Goal: Task Accomplishment & Management: Use online tool/utility

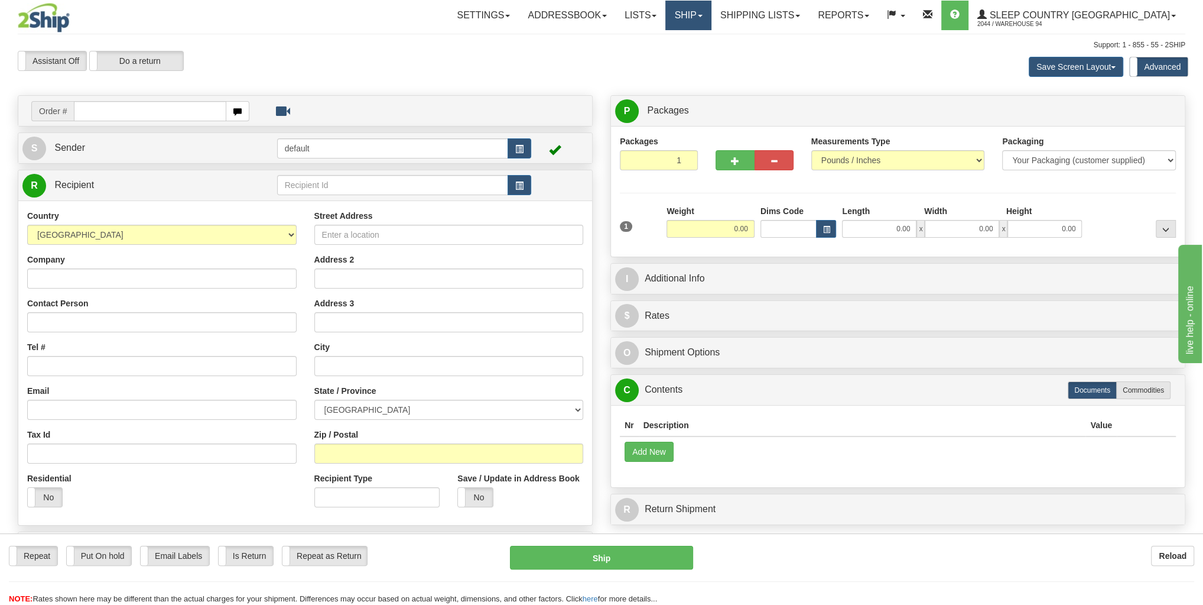
click at [711, 12] on link "Ship" at bounding box center [688, 16] width 46 height 30
click at [699, 55] on span "OnHold / Order Queue" at bounding box center [657, 56] width 83 height 9
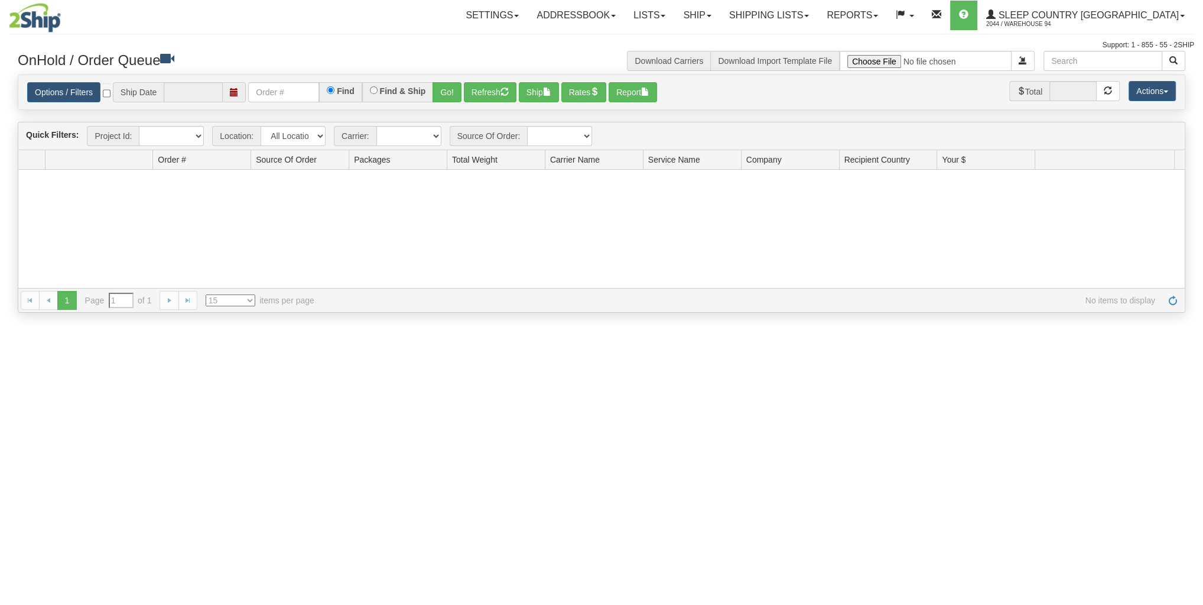
type input "[DATE]"
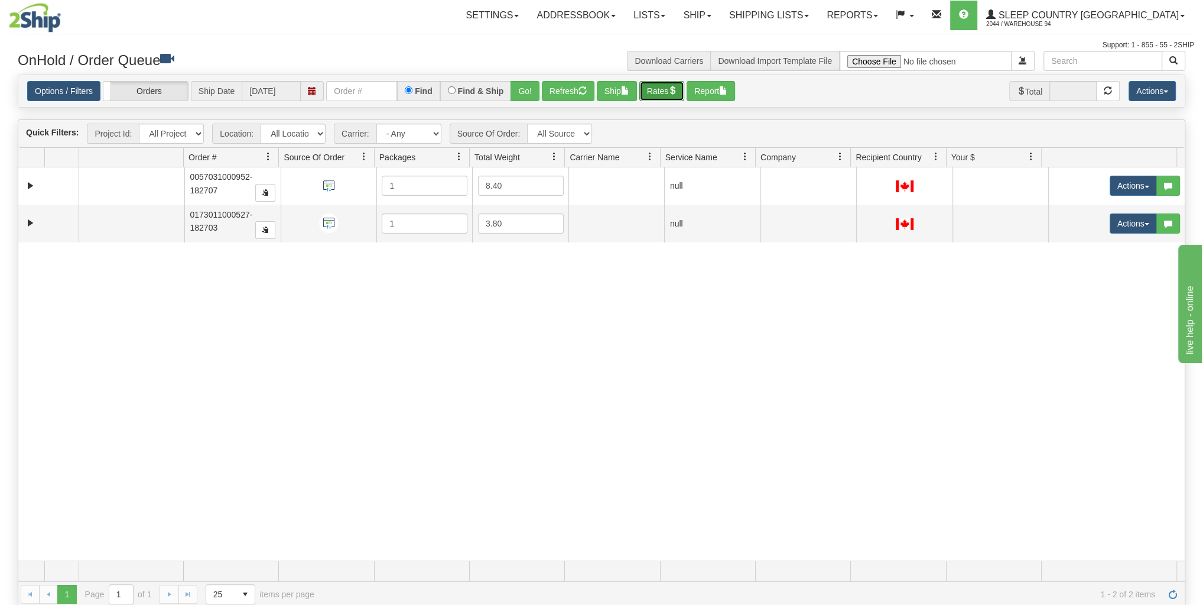
click at [658, 84] on button "Rates" at bounding box center [662, 91] width 46 height 20
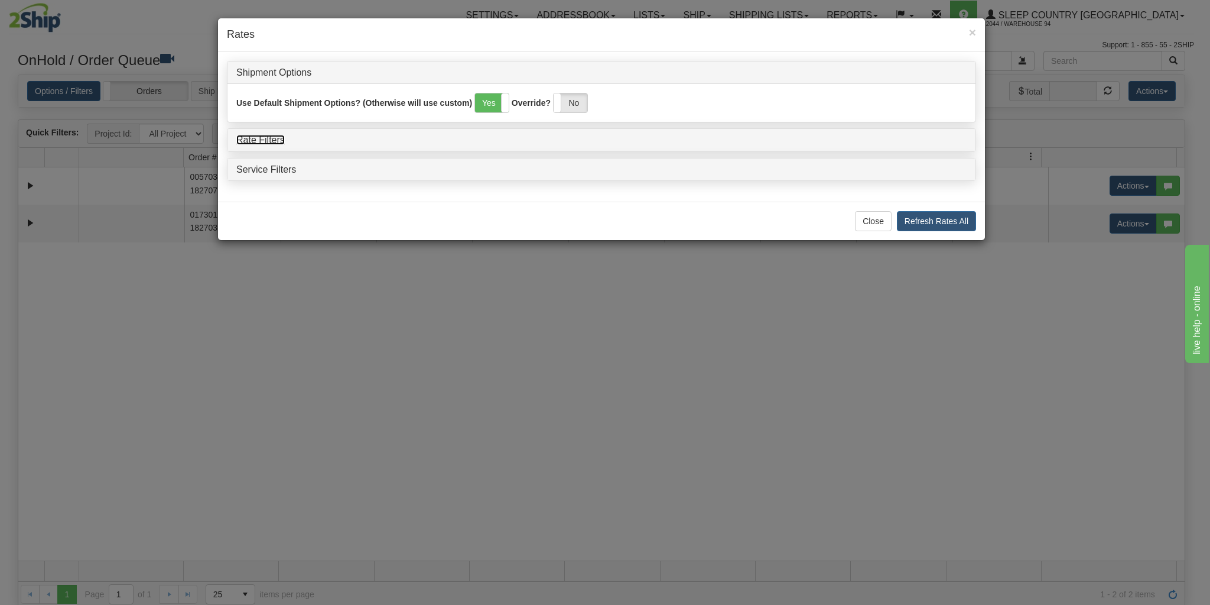
click at [256, 139] on link "Rate Filters" at bounding box center [260, 140] width 48 height 10
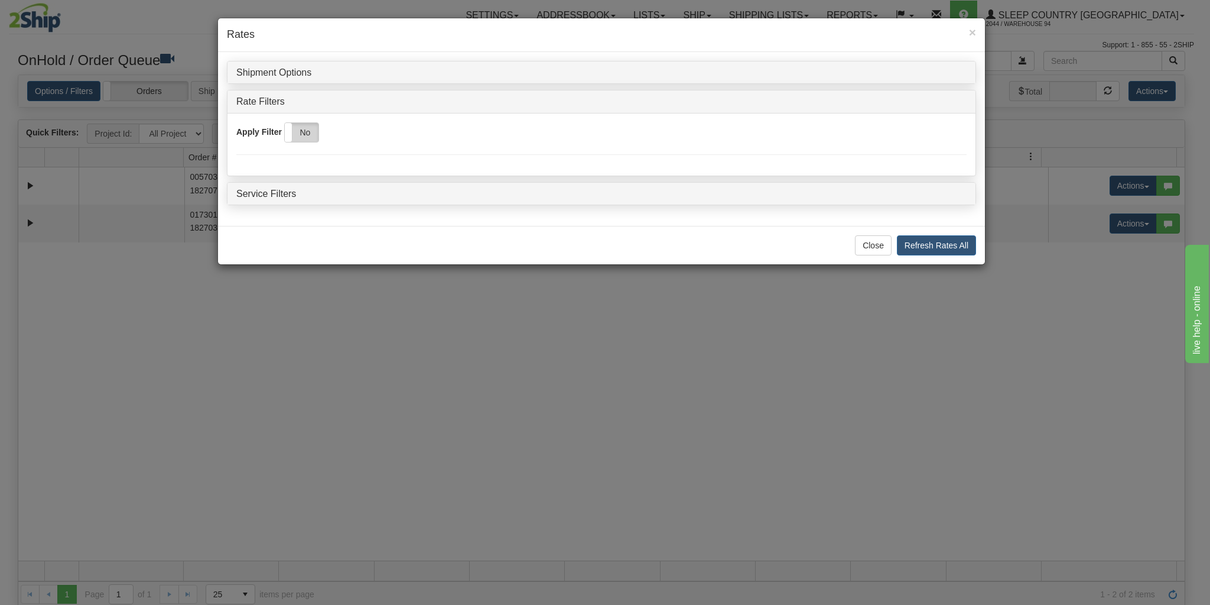
click at [303, 132] on label "No" at bounding box center [302, 132] width 34 height 19
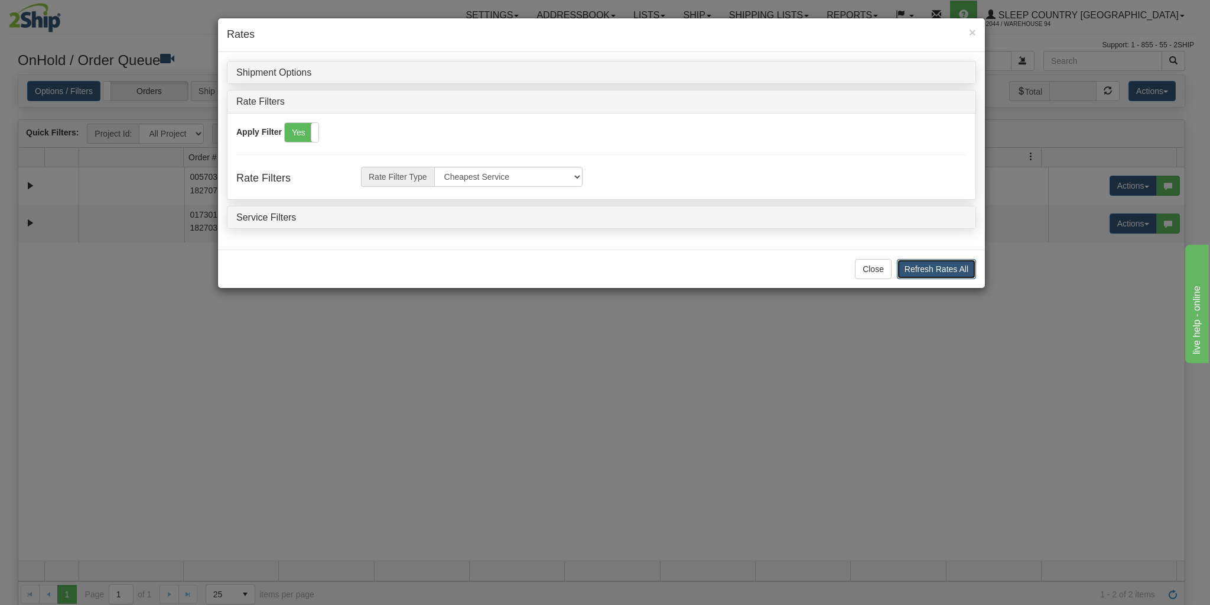
click at [919, 264] on button "Refresh Rates All" at bounding box center [936, 269] width 79 height 20
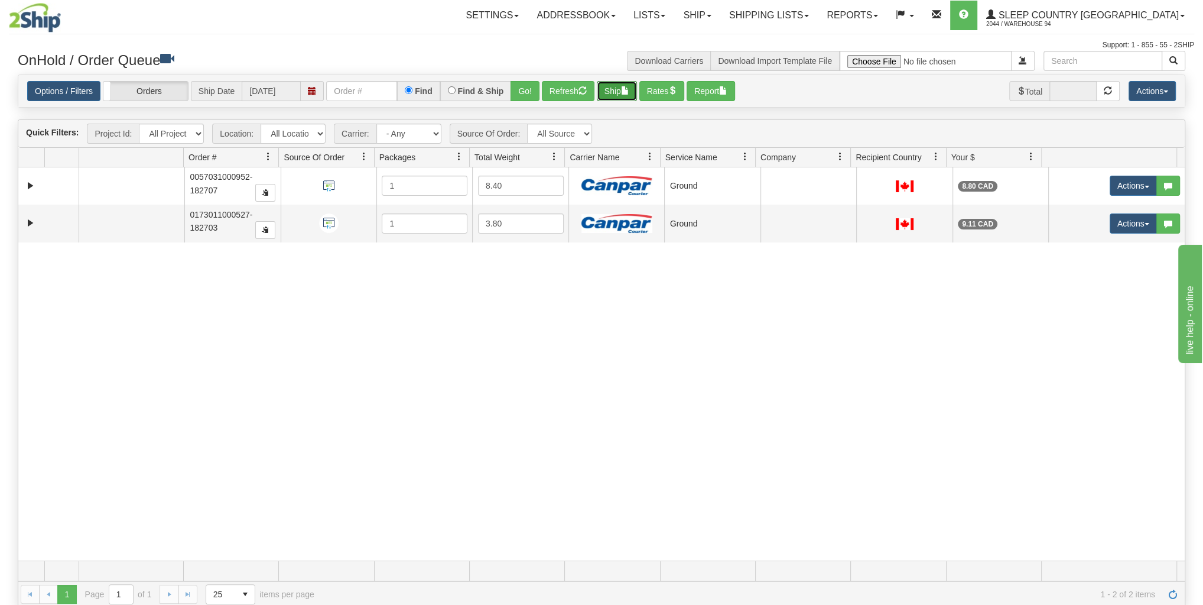
click at [629, 92] on span "button" at bounding box center [625, 90] width 8 height 8
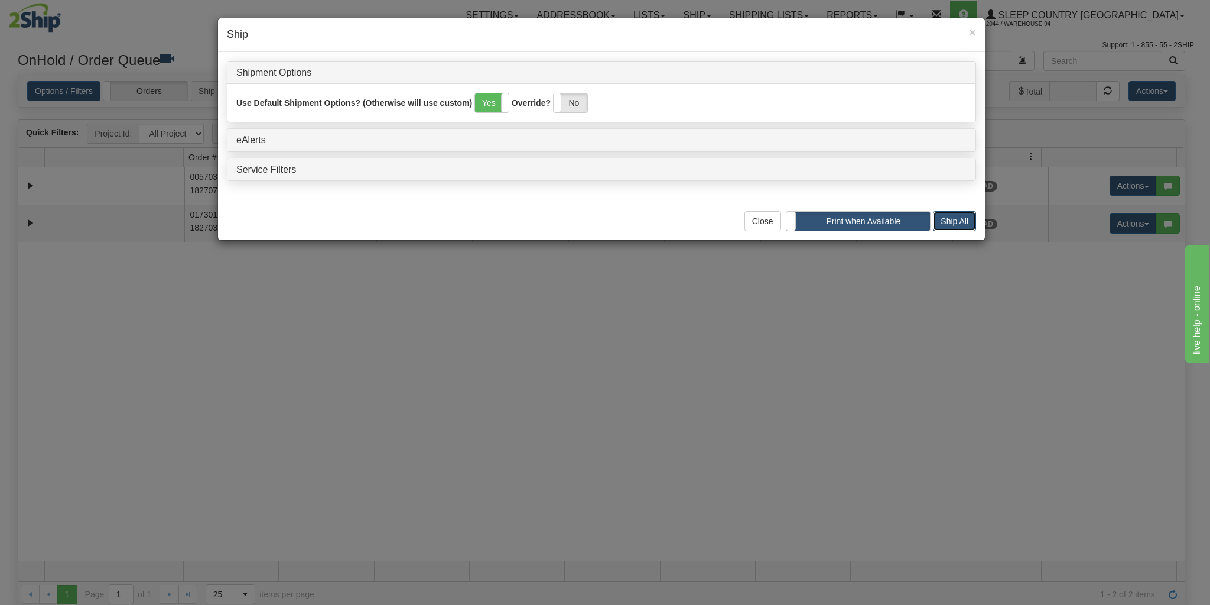
click at [956, 213] on button "Ship All" at bounding box center [954, 221] width 43 height 20
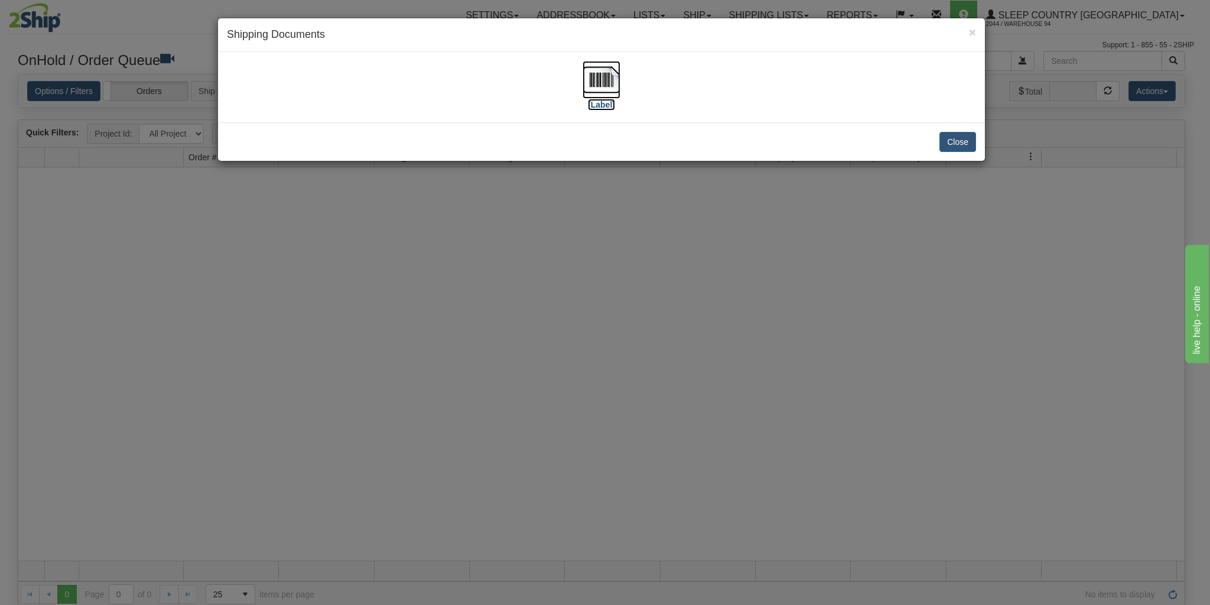
click at [605, 79] on img at bounding box center [602, 80] width 38 height 38
